Goal: Information Seeking & Learning: Find specific fact

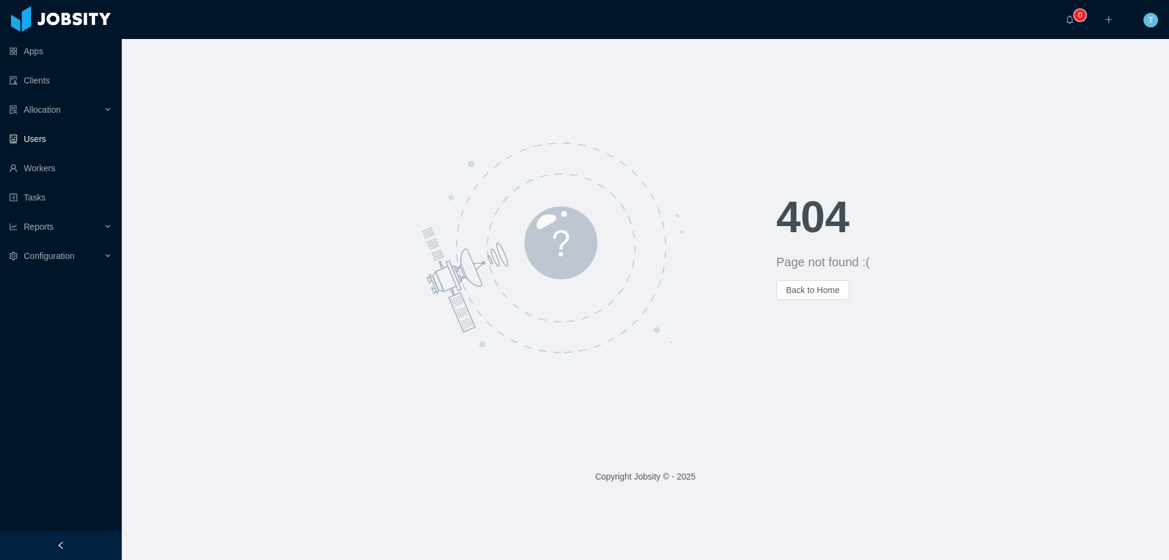
click at [40, 143] on link "Users" at bounding box center [60, 139] width 103 height 24
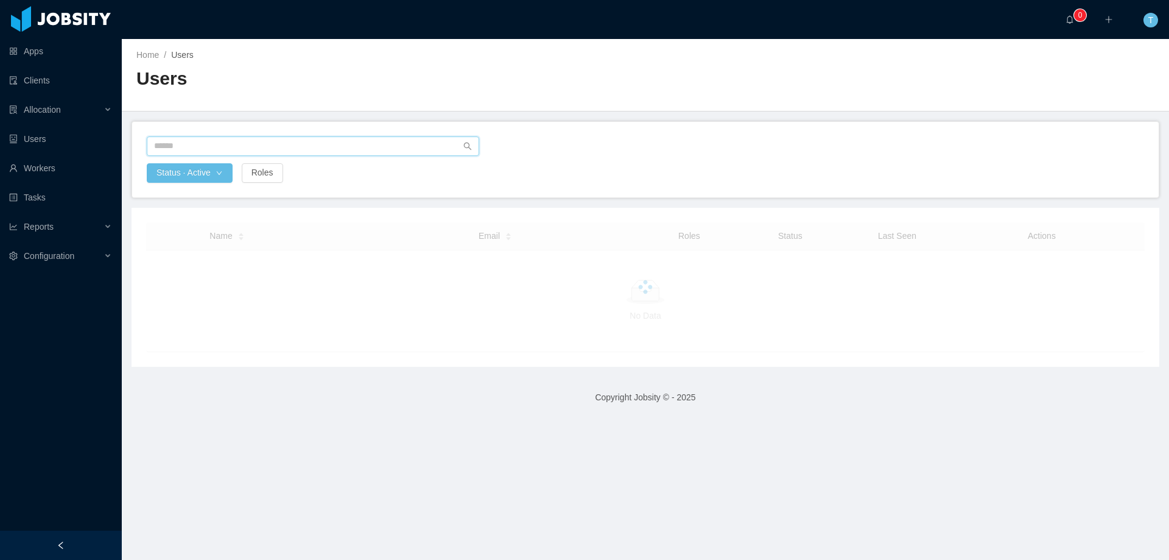
click at [226, 150] on input "text" at bounding box center [313, 145] width 332 height 19
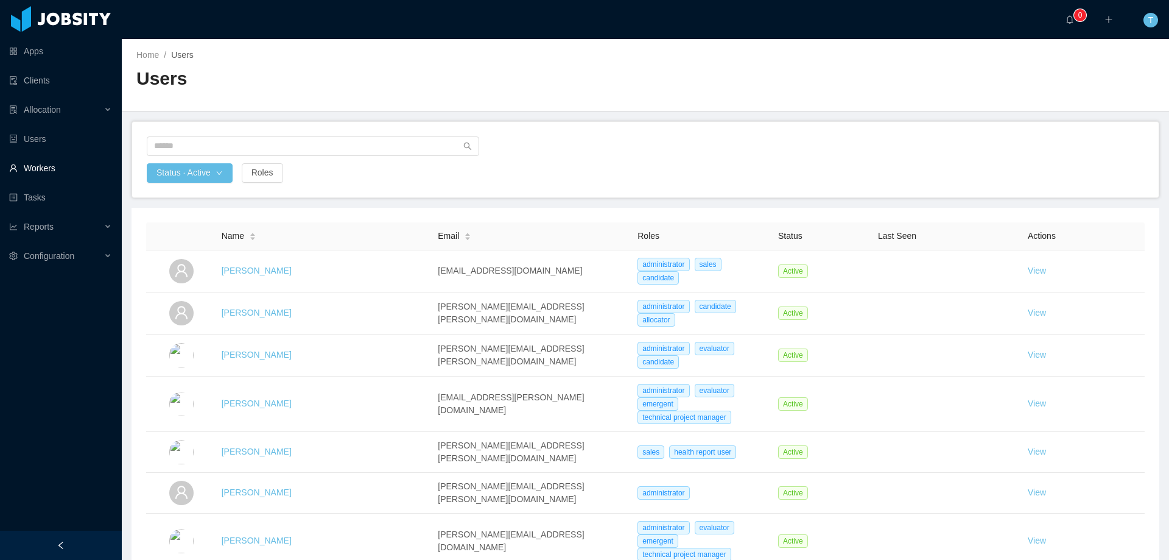
click at [45, 169] on link "Workers" at bounding box center [60, 168] width 103 height 24
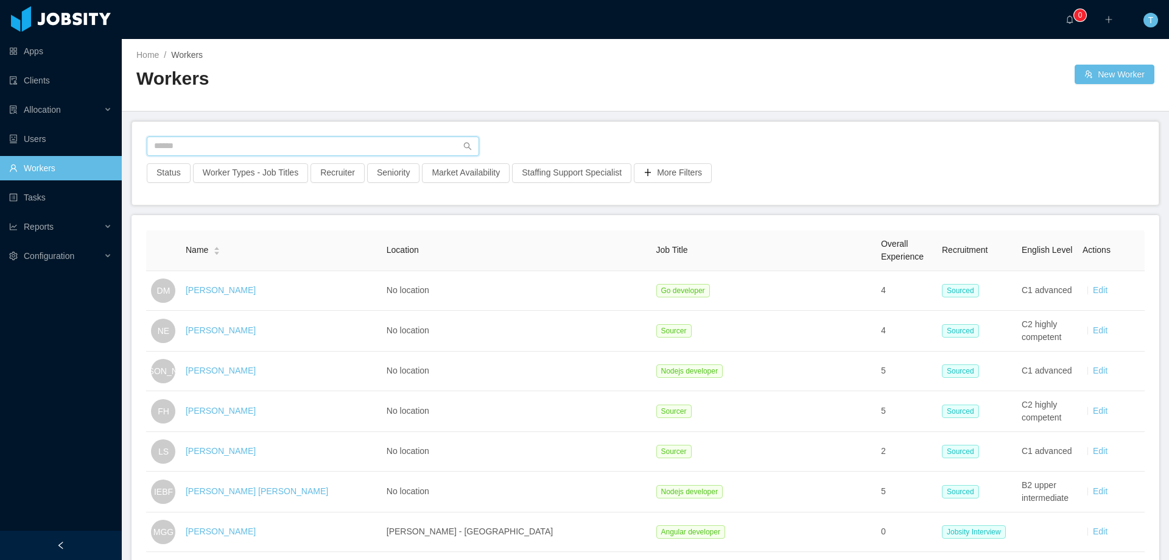
click at [220, 148] on input "text" at bounding box center [313, 145] width 332 height 19
paste input "**********"
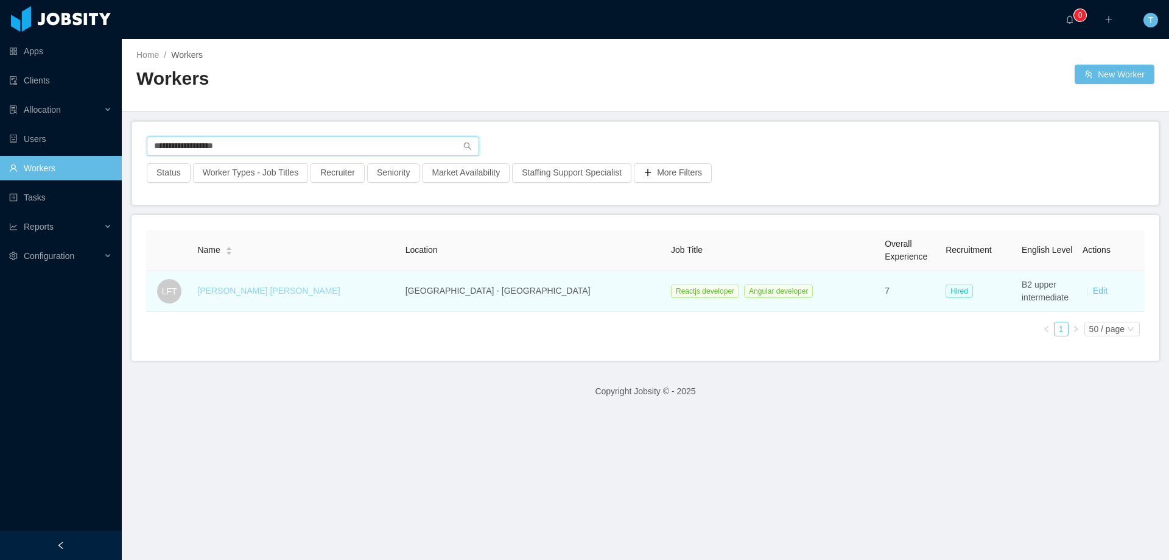
type input "**********"
click at [244, 295] on link "[PERSON_NAME] [PERSON_NAME]" at bounding box center [268, 291] width 142 height 10
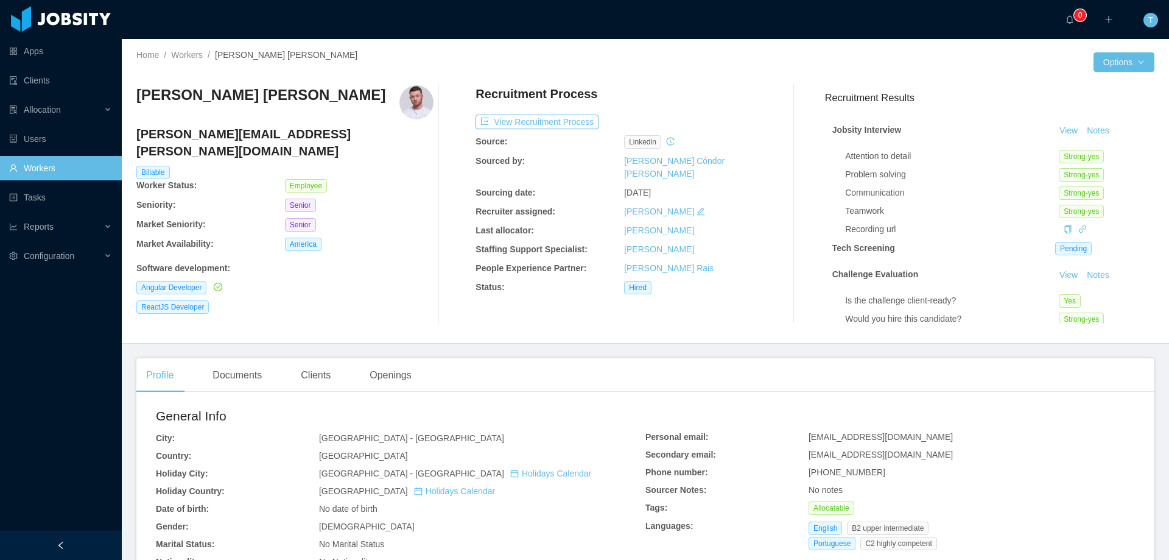
drag, startPoint x: 315, startPoint y: 377, endPoint x: 284, endPoint y: 380, distance: 30.5
click at [315, 377] on div "Clients" at bounding box center [315, 375] width 49 height 34
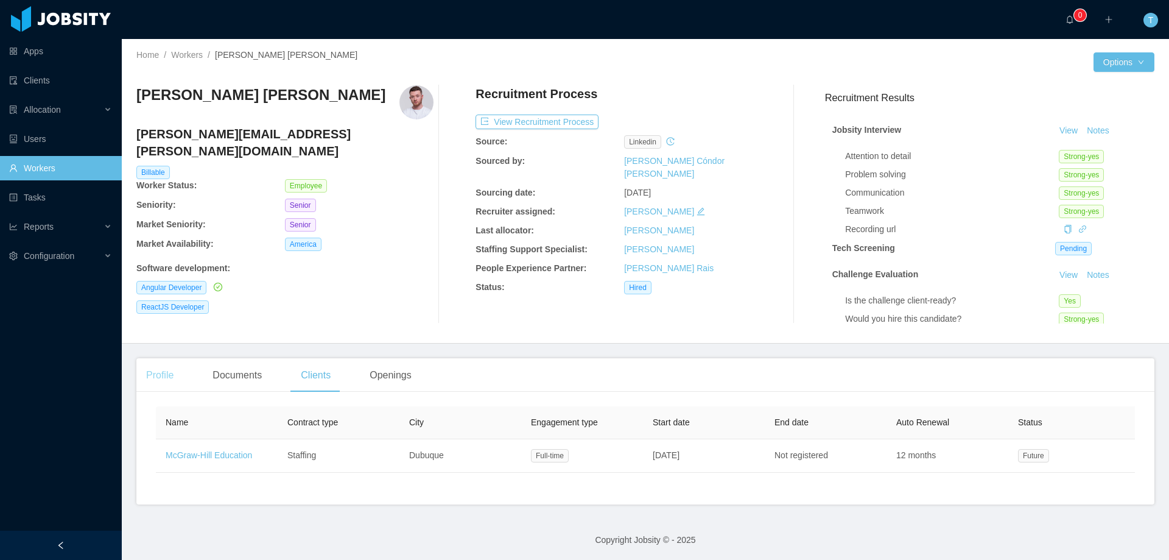
click at [155, 377] on div "Profile" at bounding box center [159, 375] width 47 height 34
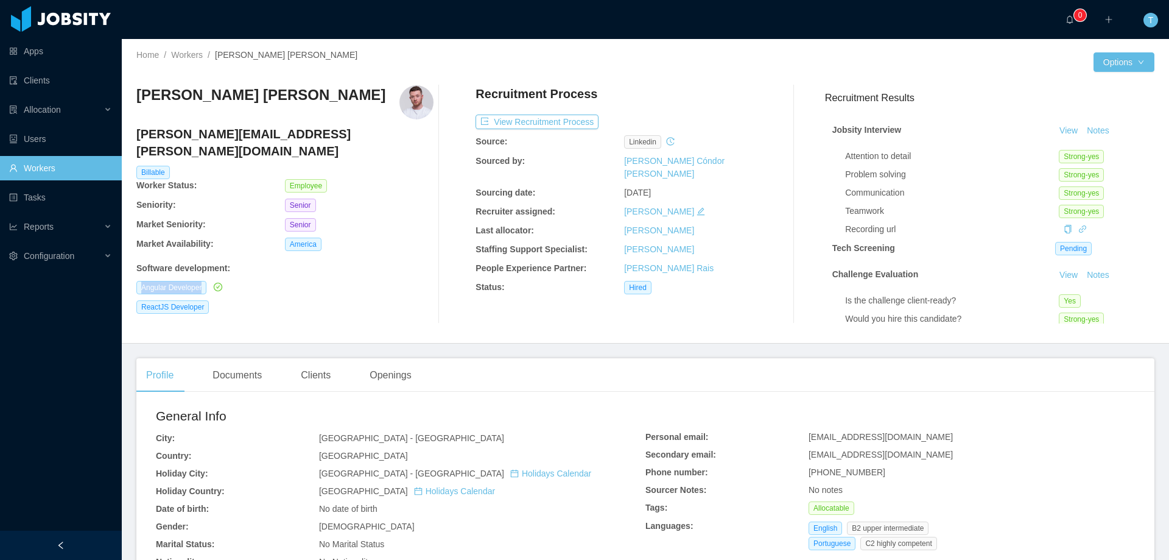
drag, startPoint x: 135, startPoint y: 272, endPoint x: 215, endPoint y: 272, distance: 79.8
click at [215, 272] on div "Home / Workers / [PERSON_NAME] [PERSON_NAME] / Options [PERSON_NAME] Trentin [E…" at bounding box center [645, 191] width 1047 height 304
copy div "Angular Developer"
click at [52, 168] on link "Workers" at bounding box center [60, 168] width 103 height 24
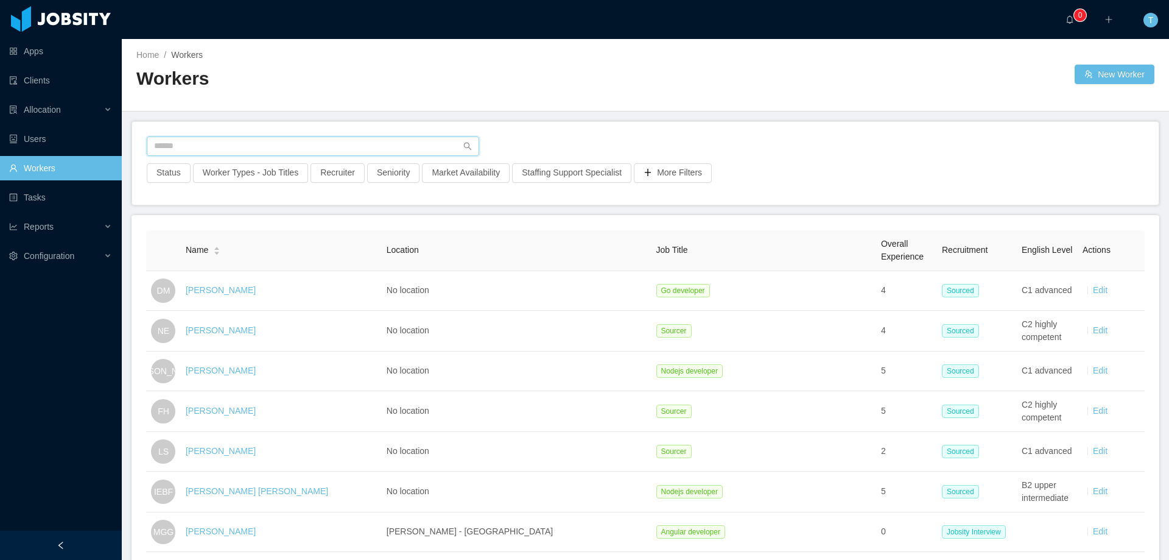
click at [210, 147] on input "text" at bounding box center [313, 145] width 332 height 19
paste input "**********"
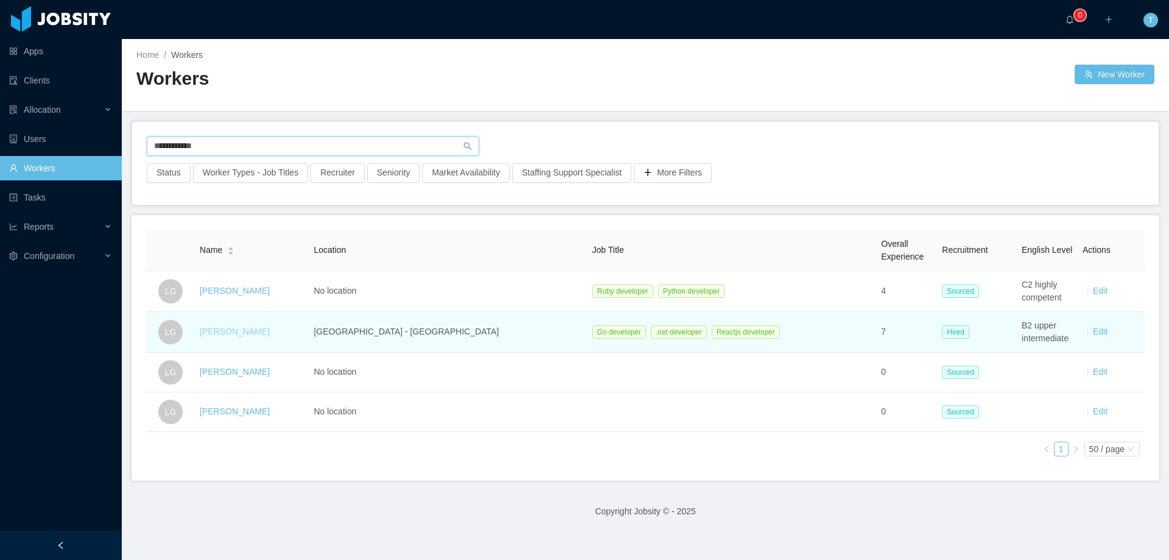
type input "**********"
click at [245, 334] on link "[PERSON_NAME]" at bounding box center [235, 331] width 70 height 10
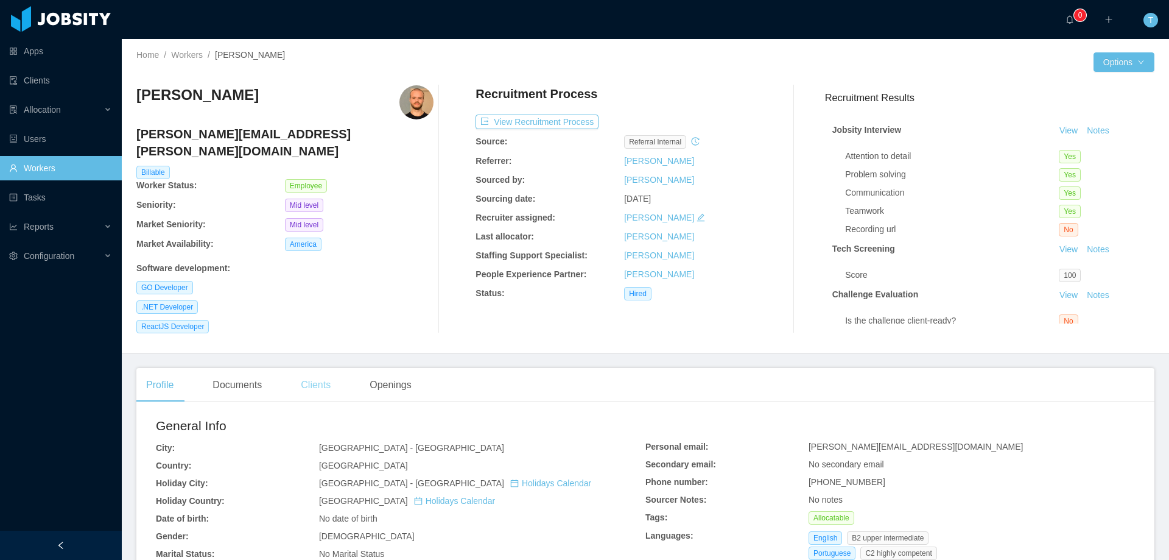
click at [320, 368] on div "Clients" at bounding box center [315, 385] width 49 height 34
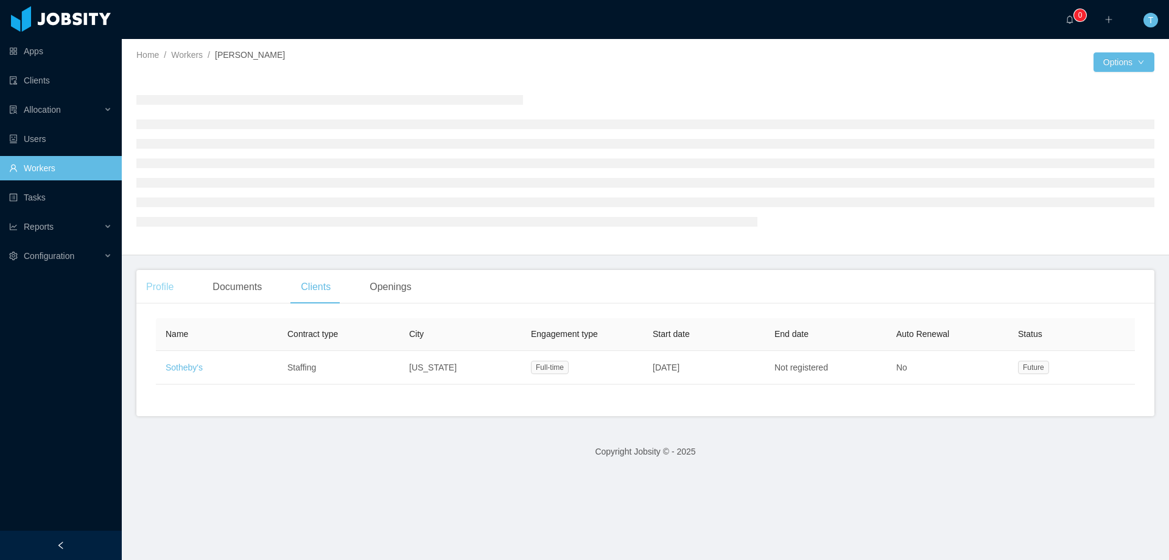
click at [160, 288] on div "Profile" at bounding box center [159, 287] width 47 height 34
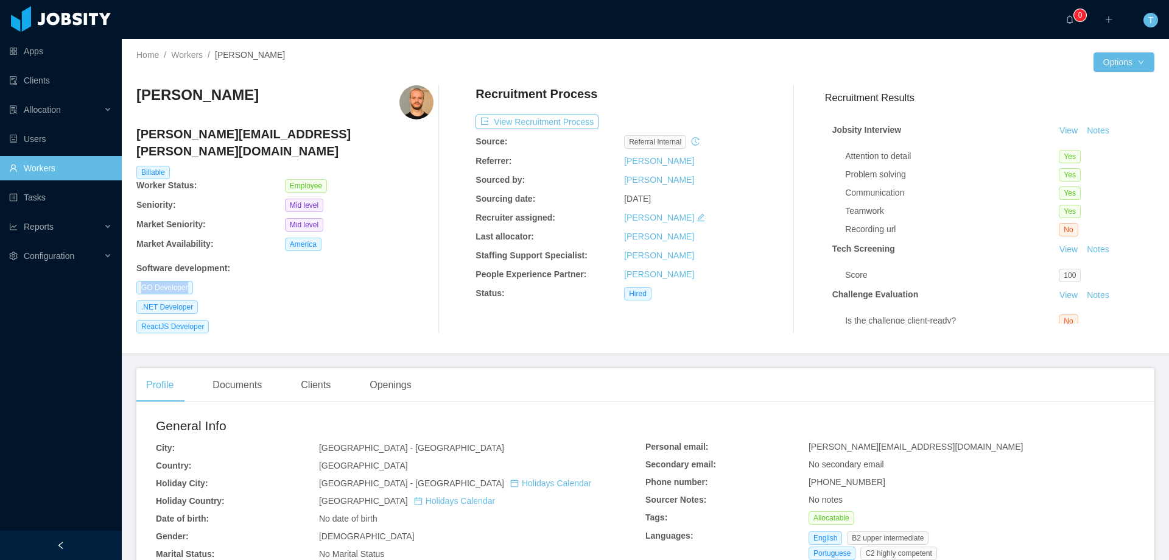
drag, startPoint x: 134, startPoint y: 269, endPoint x: 247, endPoint y: 274, distance: 112.7
click at [214, 271] on div "Home / Workers / [PERSON_NAME] / Options Lucas Garcia [EMAIL_ADDRESS][PERSON_NA…" at bounding box center [645, 196] width 1047 height 314
copy span "GO Developer"
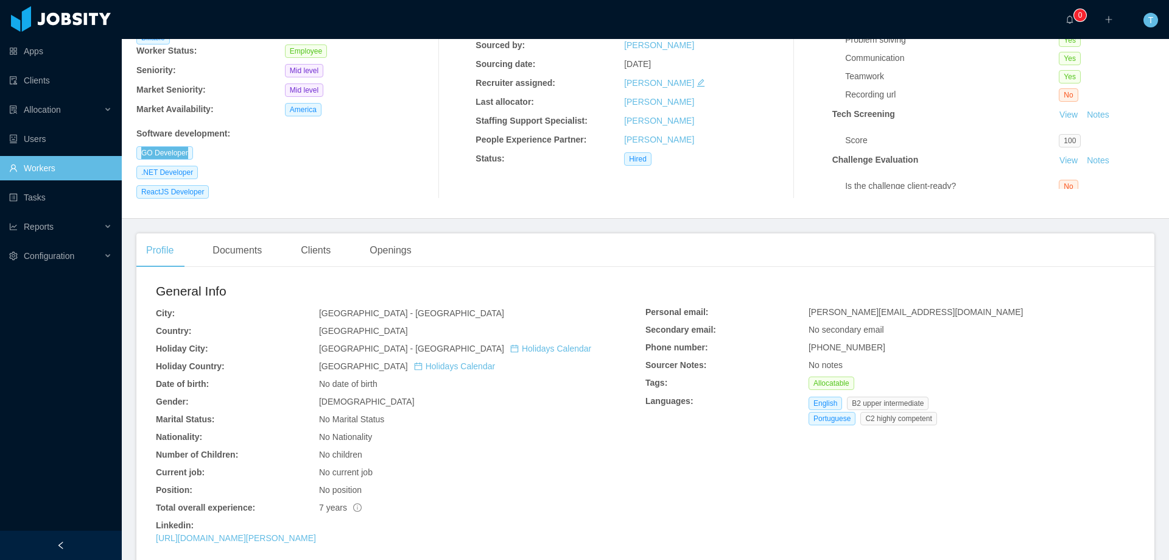
scroll to position [183, 0]
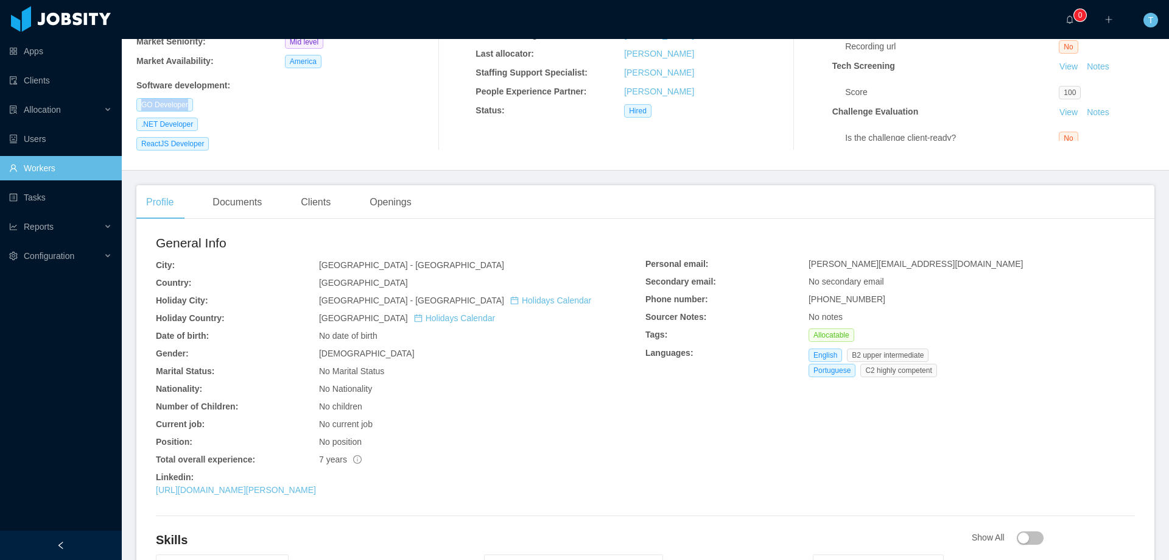
click at [69, 170] on link "Workers" at bounding box center [60, 168] width 103 height 24
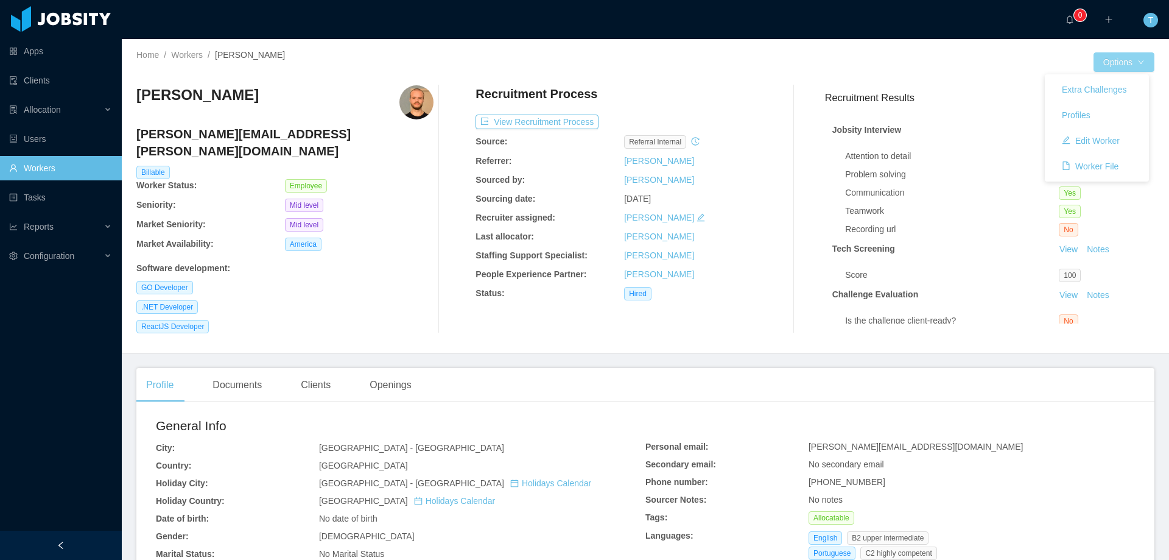
click at [1112, 63] on button "Options" at bounding box center [1124, 61] width 61 height 19
click at [1090, 114] on button "Profiles" at bounding box center [1076, 114] width 48 height 19
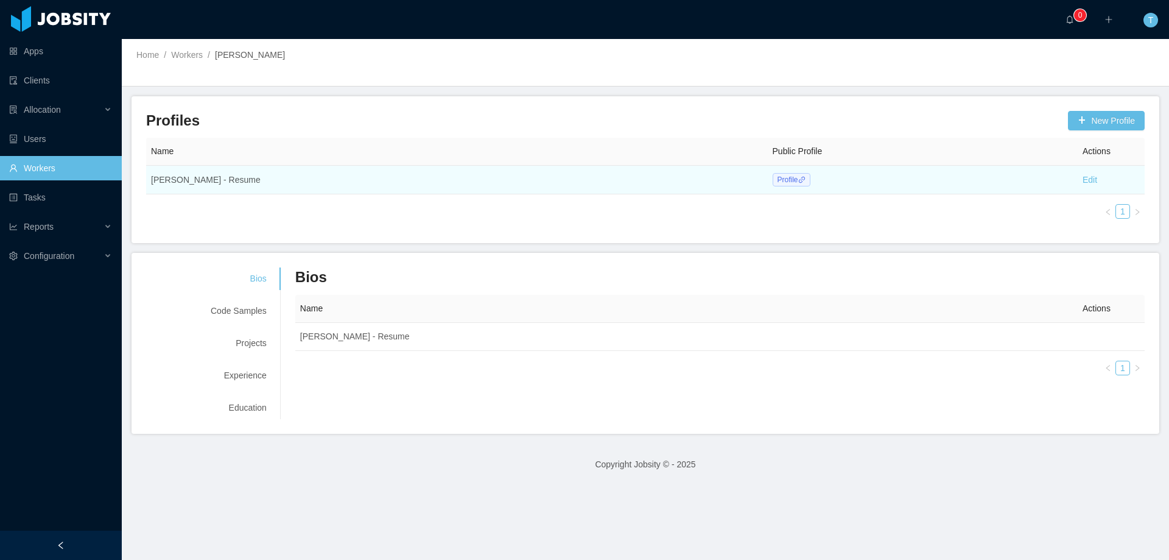
click at [773, 180] on span "Profile" at bounding box center [792, 179] width 38 height 13
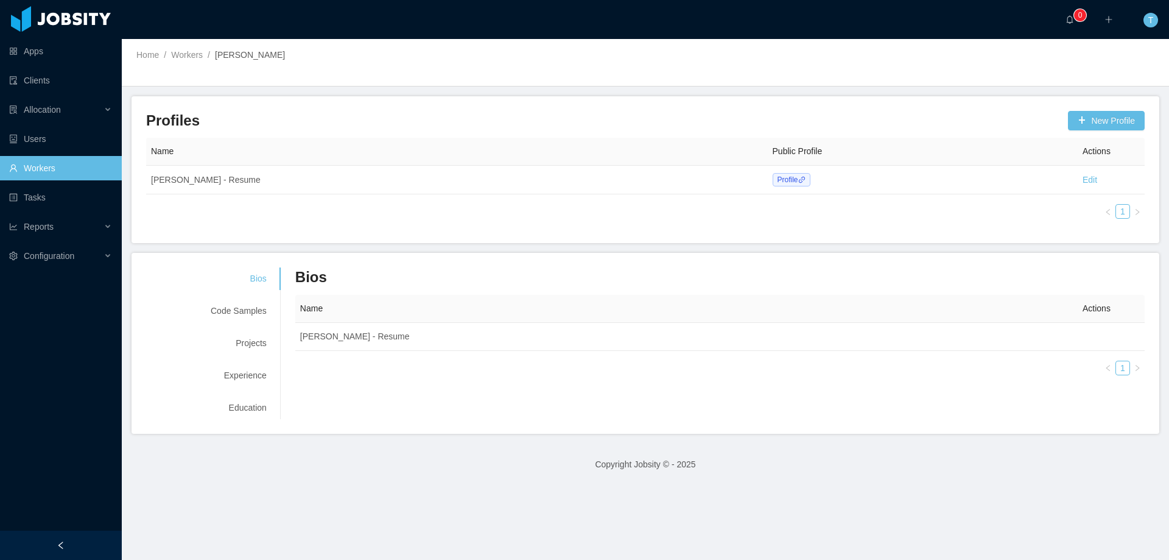
click at [65, 169] on link "Workers" at bounding box center [60, 168] width 103 height 24
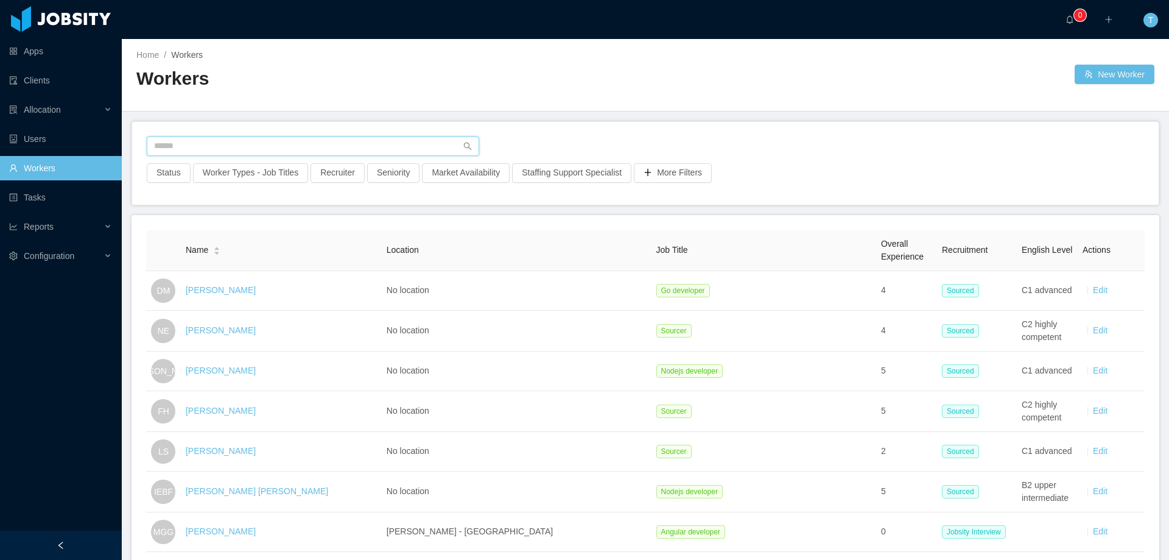
click at [250, 147] on input "text" at bounding box center [313, 145] width 332 height 19
paste input "**********"
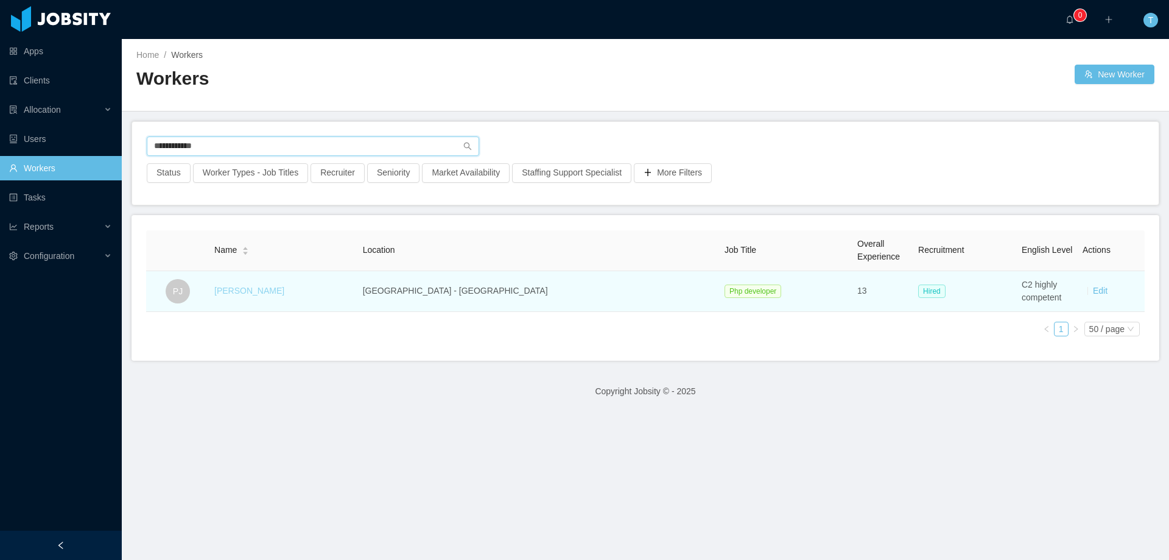
type input "**********"
click at [276, 292] on link "[PERSON_NAME]" at bounding box center [249, 291] width 70 height 10
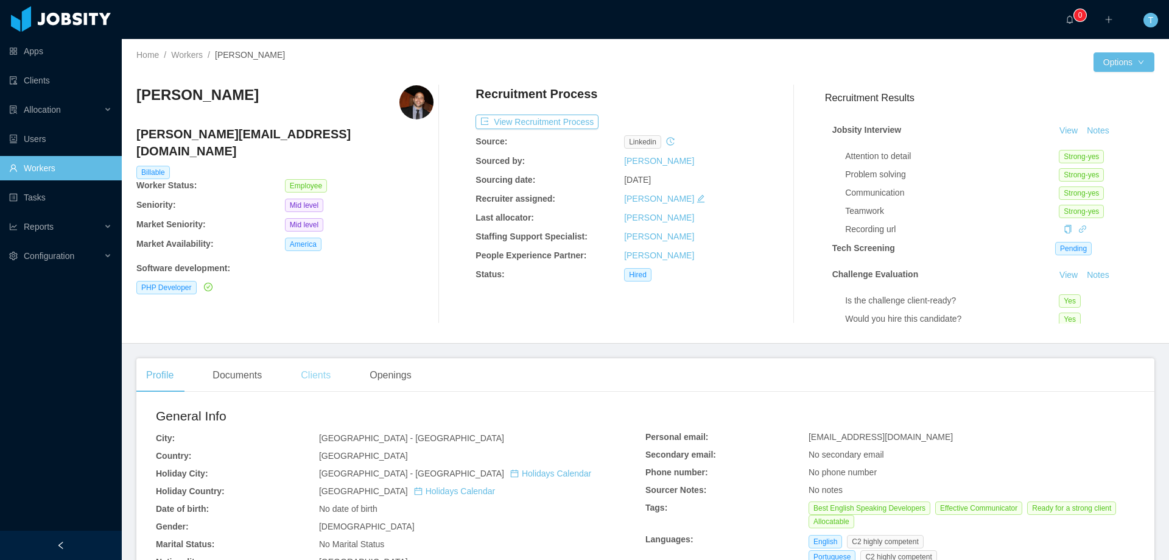
click at [313, 332] on div "[PERSON_NAME] [PERSON_NAME][EMAIL_ADDRESS][DOMAIN_NAME] Billable Worker Status:…" at bounding box center [645, 204] width 1018 height 258
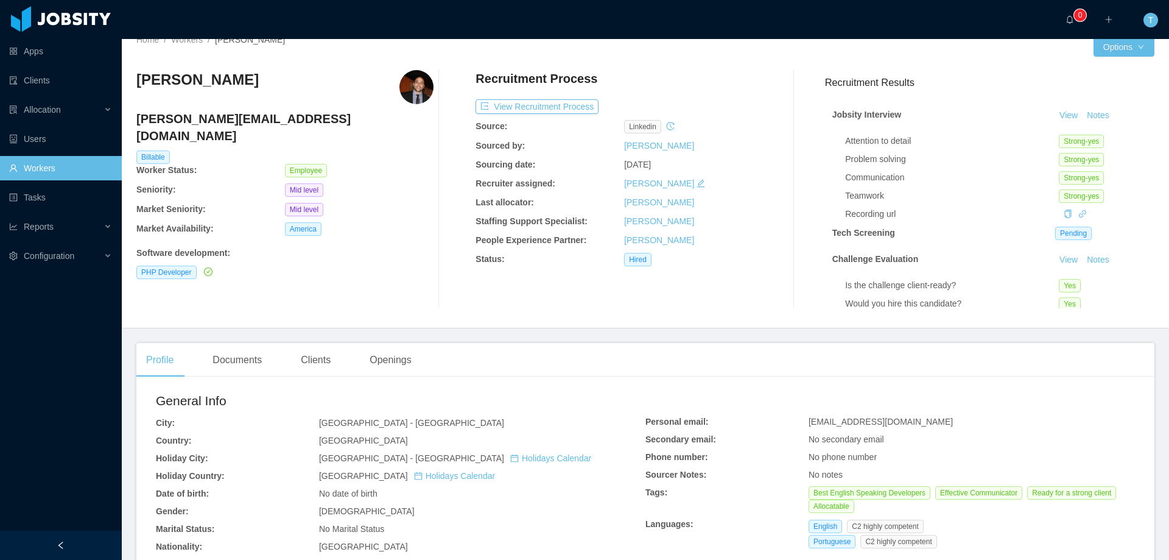
scroll to position [61, 0]
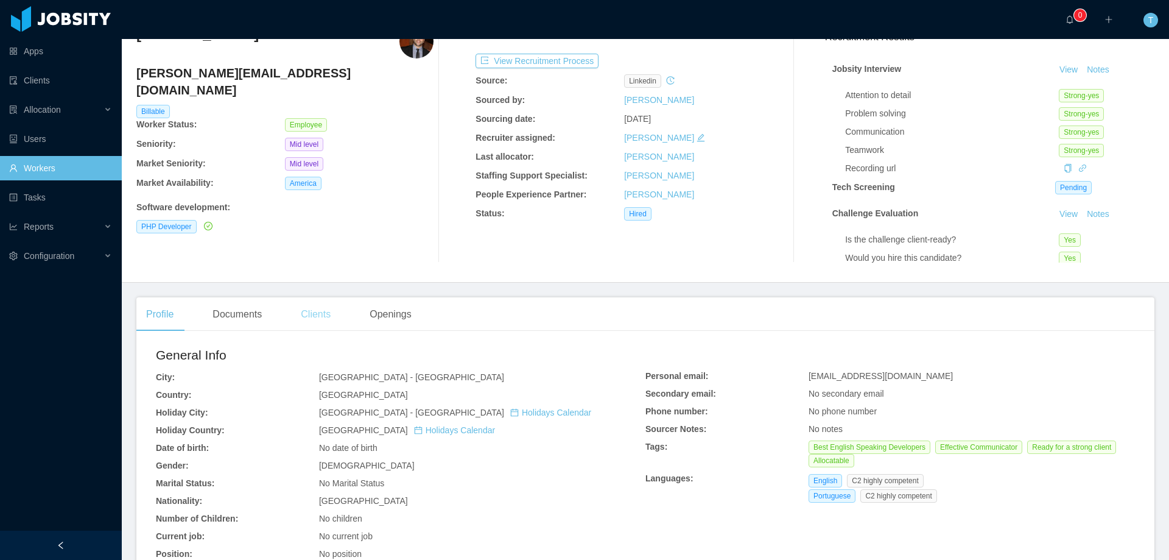
click at [308, 320] on div "Clients" at bounding box center [315, 314] width 49 height 34
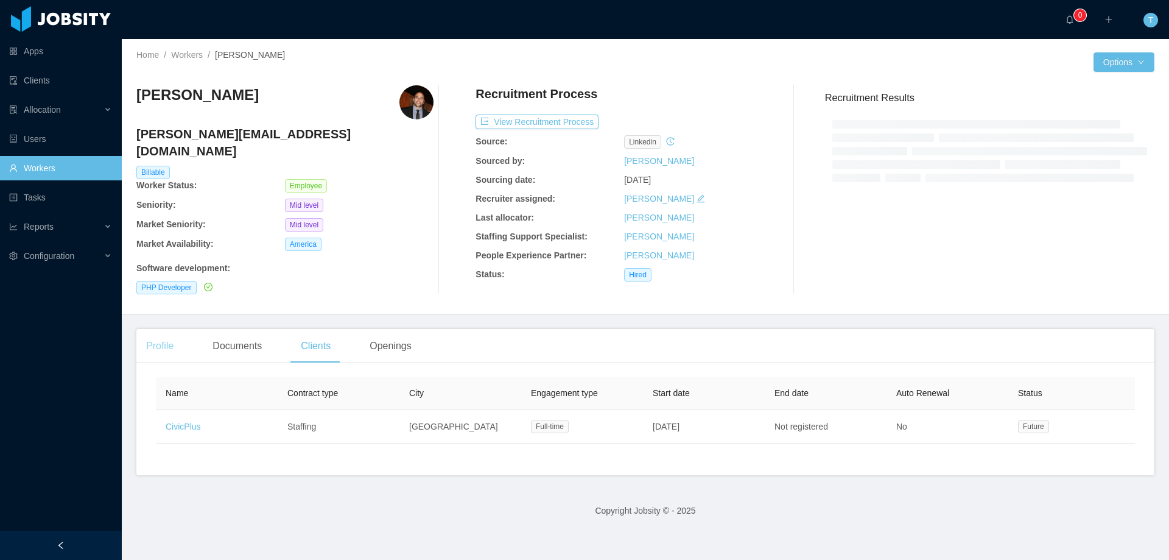
click at [170, 304] on div "[PERSON_NAME] [PERSON_NAME][EMAIL_ADDRESS][DOMAIN_NAME] Billable Worker Status:…" at bounding box center [645, 189] width 1018 height 228
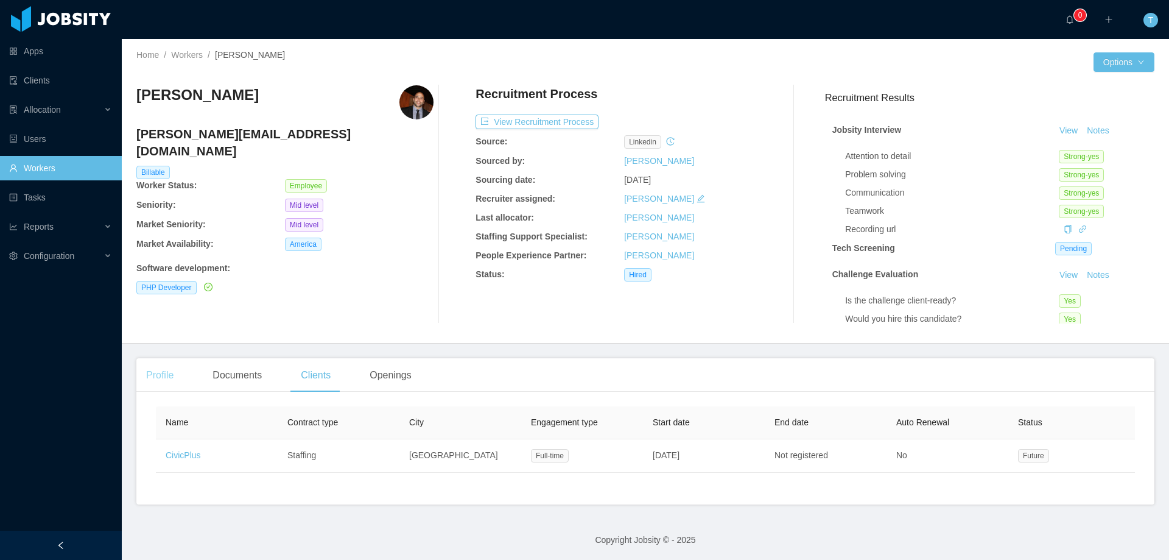
click at [167, 374] on div "Profile" at bounding box center [159, 375] width 47 height 34
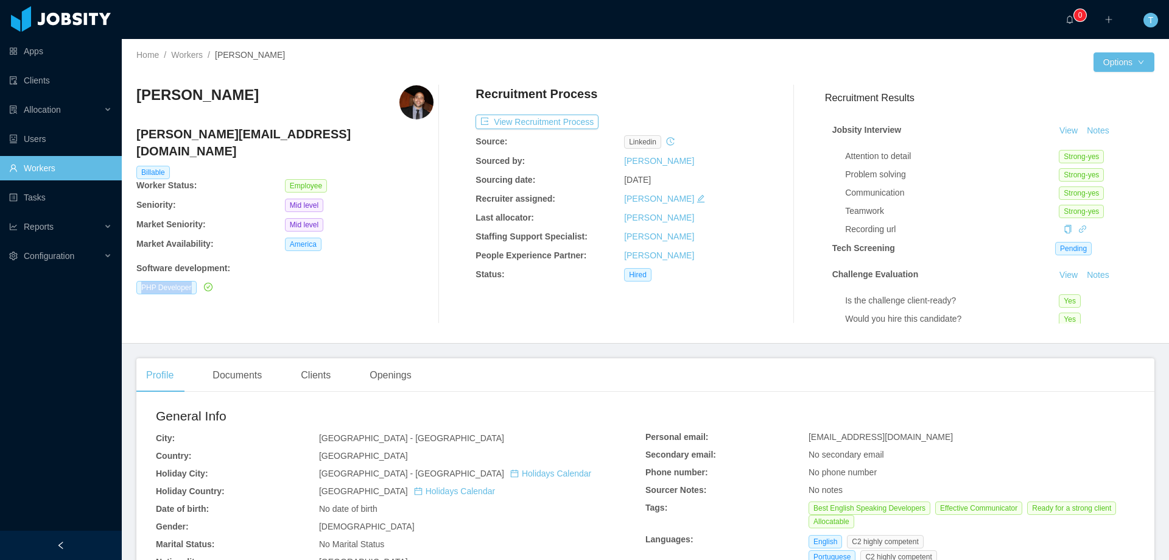
drag, startPoint x: 133, startPoint y: 273, endPoint x: 203, endPoint y: 273, distance: 70.0
click at [203, 273] on div "Home / Workers / [PERSON_NAME] / Options [PERSON_NAME] [PERSON_NAME][EMAIL_ADDR…" at bounding box center [645, 191] width 1047 height 304
copy div "PHP Developer"
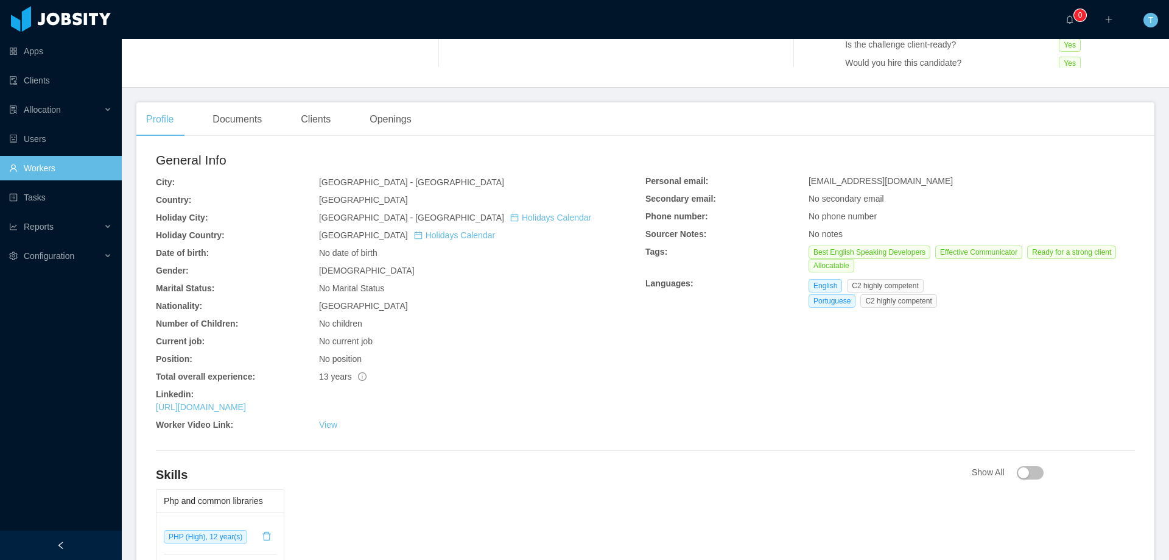
scroll to position [365, 0]
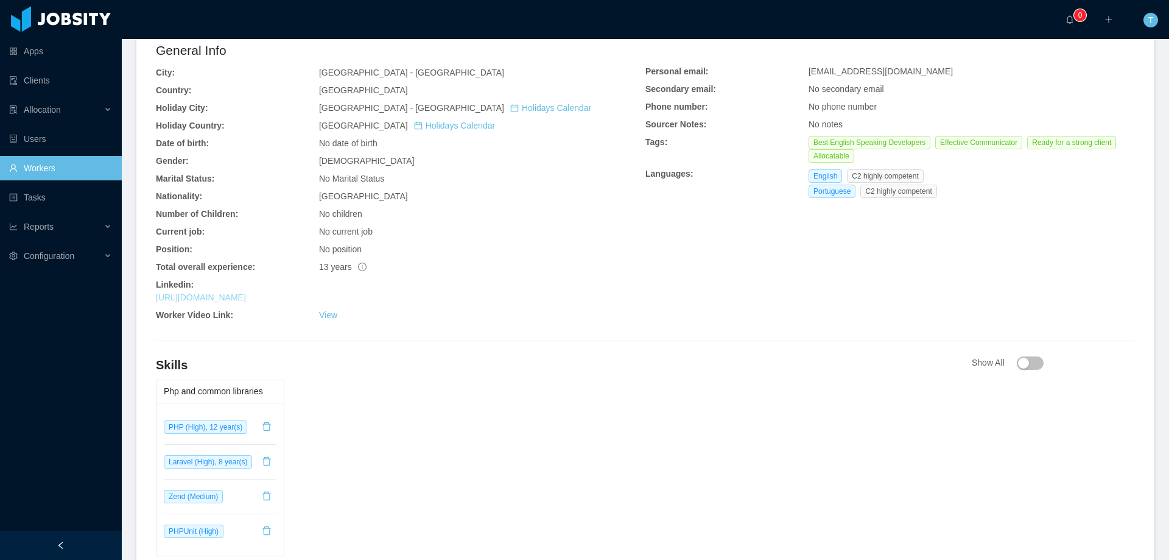
click at [246, 294] on link "[URL][DOMAIN_NAME]" at bounding box center [201, 297] width 90 height 10
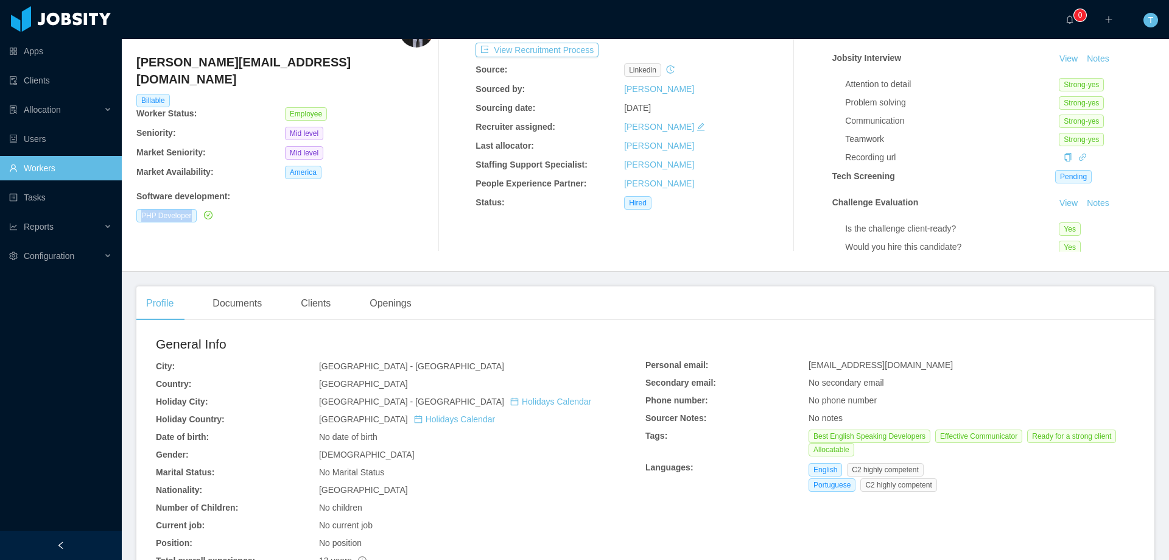
scroll to position [0, 0]
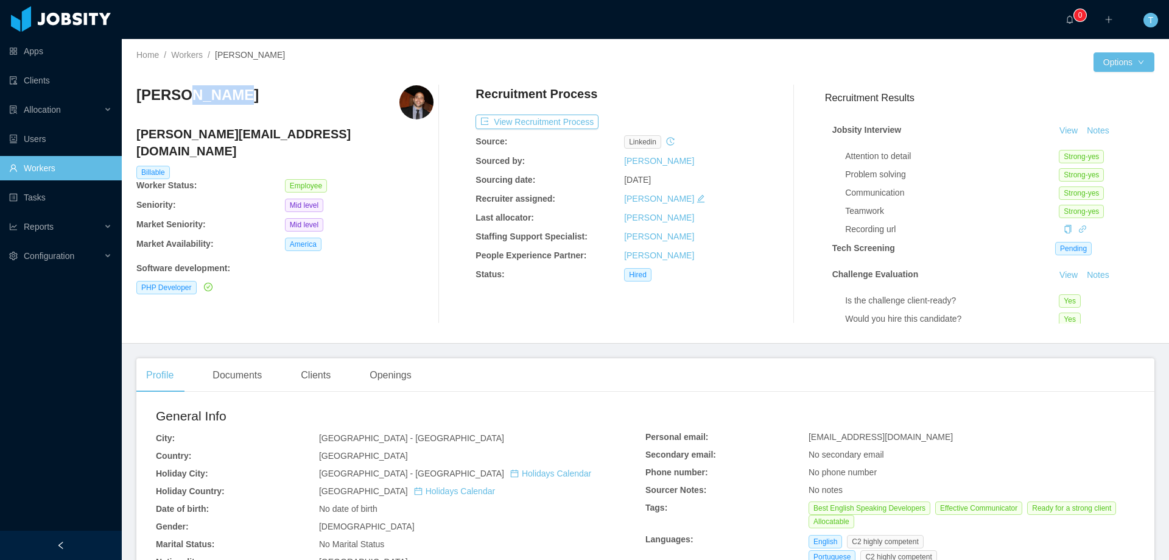
drag, startPoint x: 222, startPoint y: 96, endPoint x: 181, endPoint y: 96, distance: 41.4
click at [181, 96] on h3 "[PERSON_NAME]" at bounding box center [197, 94] width 122 height 19
copy h3 "Jordao"
drag, startPoint x: 686, startPoint y: 80, endPoint x: 697, endPoint y: 141, distance: 62.0
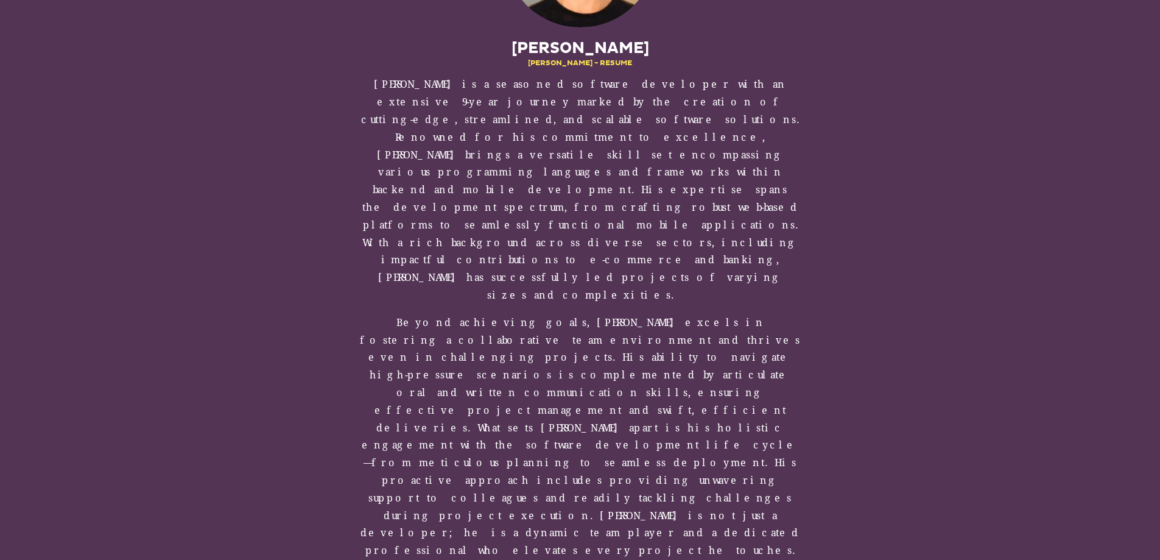
scroll to position [175, 0]
